Goal: Task Accomplishment & Management: Manage account settings

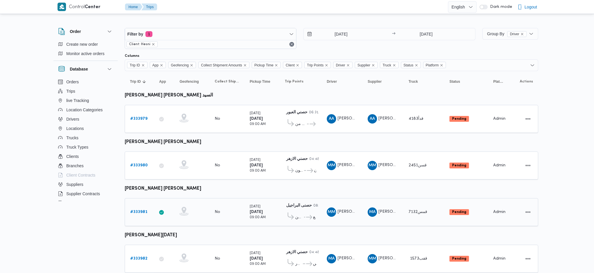
click at [142, 213] on link "# 333981" at bounding box center [138, 212] width 17 height 7
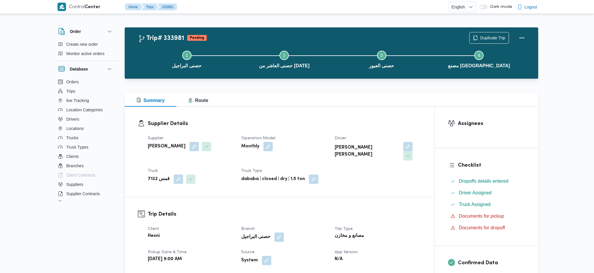
scroll to position [233, 0]
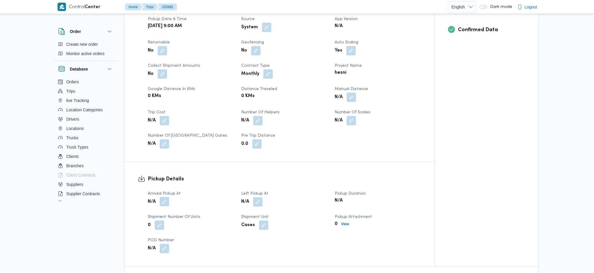
click at [163, 197] on button "button" at bounding box center [164, 201] width 9 height 9
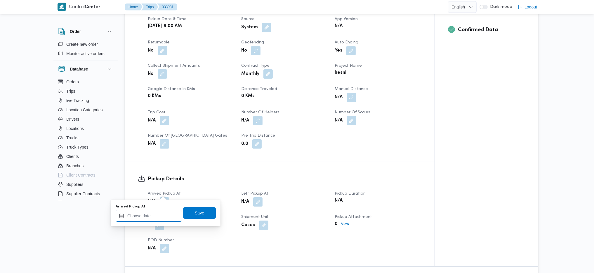
click at [158, 217] on input "Arrived Pickup At" at bounding box center [149, 216] width 66 height 12
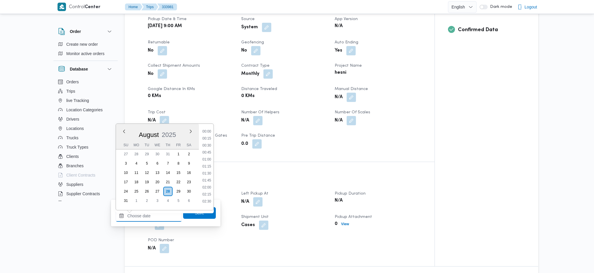
scroll to position [290, 0]
click at [208, 138] on ul "00:00 00:15 00:30 00:45 01:00 01:15 01:30 01:45 02:00 02:15 02:30 02:45 03:00 0…" at bounding box center [206, 167] width 13 height 77
click at [206, 133] on ul "00:00 00:15 00:30 00:45 01:00 01:15 01:30 01:45 02:00 02:15 02:30 02:45 03:00 0…" at bounding box center [206, 167] width 13 height 77
click at [208, 140] on li "10:30" at bounding box center [206, 139] width 13 height 6
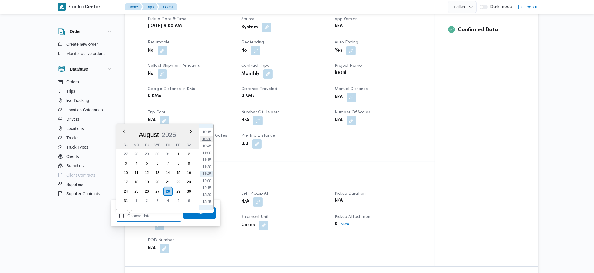
type input "[DATE] 10:30"
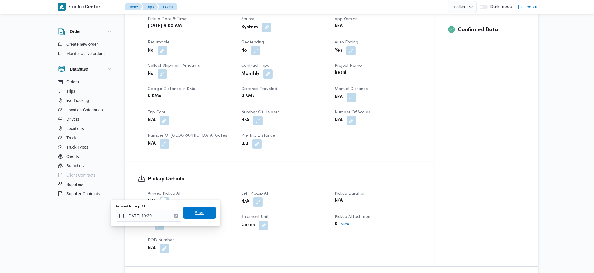
click at [188, 212] on span "Save" at bounding box center [199, 213] width 33 height 12
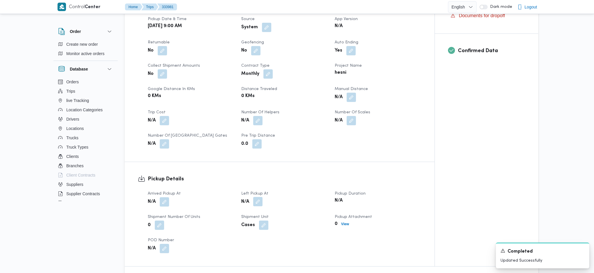
drag, startPoint x: 256, startPoint y: 192, endPoint x: 256, endPoint y: 196, distance: 4.4
click at [256, 197] on button "button" at bounding box center [257, 201] width 9 height 9
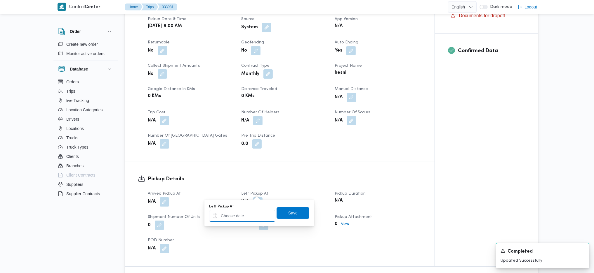
click at [250, 215] on input "Left Pickup At" at bounding box center [242, 216] width 66 height 12
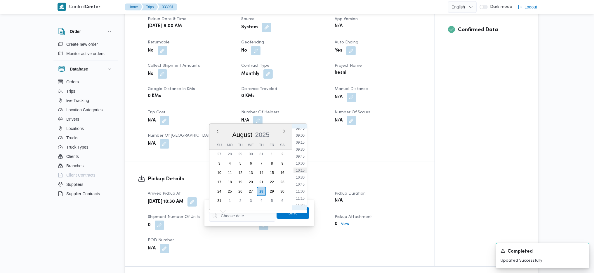
scroll to position [265, 0]
click at [300, 175] on li "11:00" at bounding box center [299, 175] width 13 height 6
type input "[DATE] 11:00"
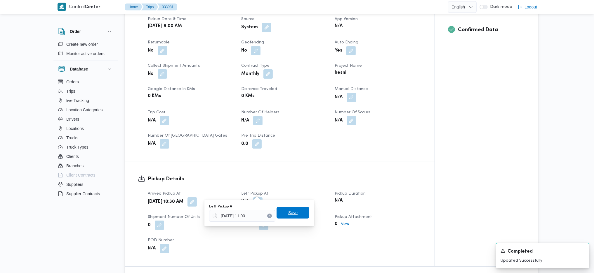
click at [298, 211] on span "Save" at bounding box center [292, 213] width 33 height 12
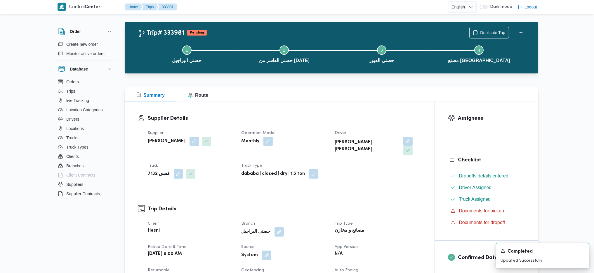
scroll to position [0, 0]
